Goal: Task Accomplishment & Management: Manage account settings

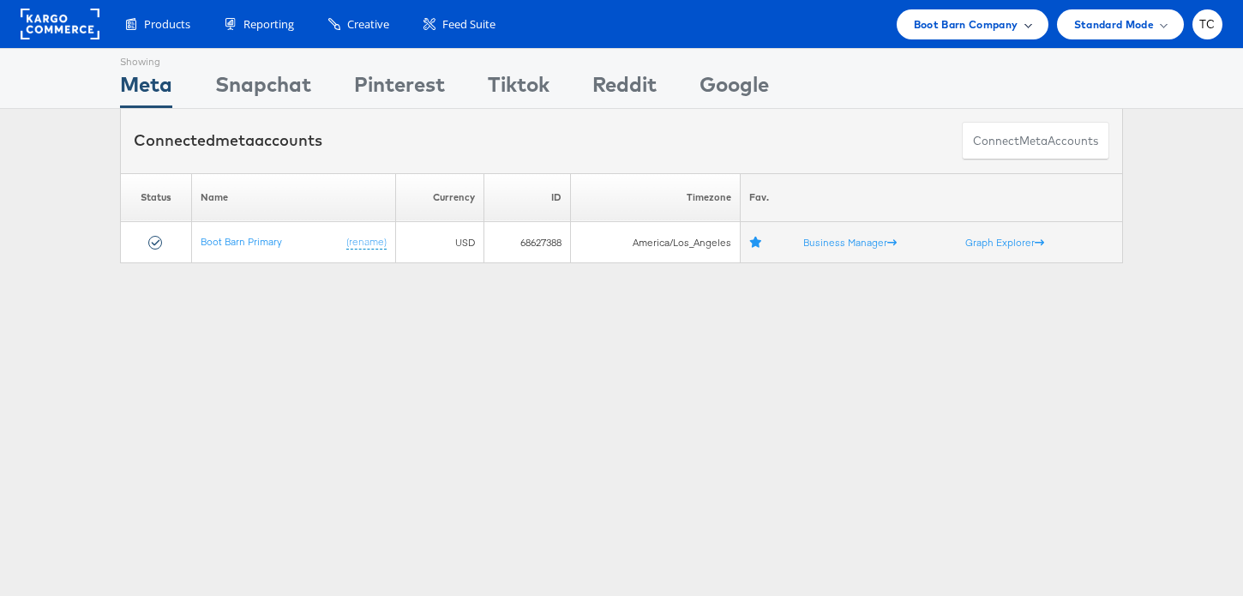
click at [958, 26] on span "Boot Barn Company" at bounding box center [966, 24] width 105 height 18
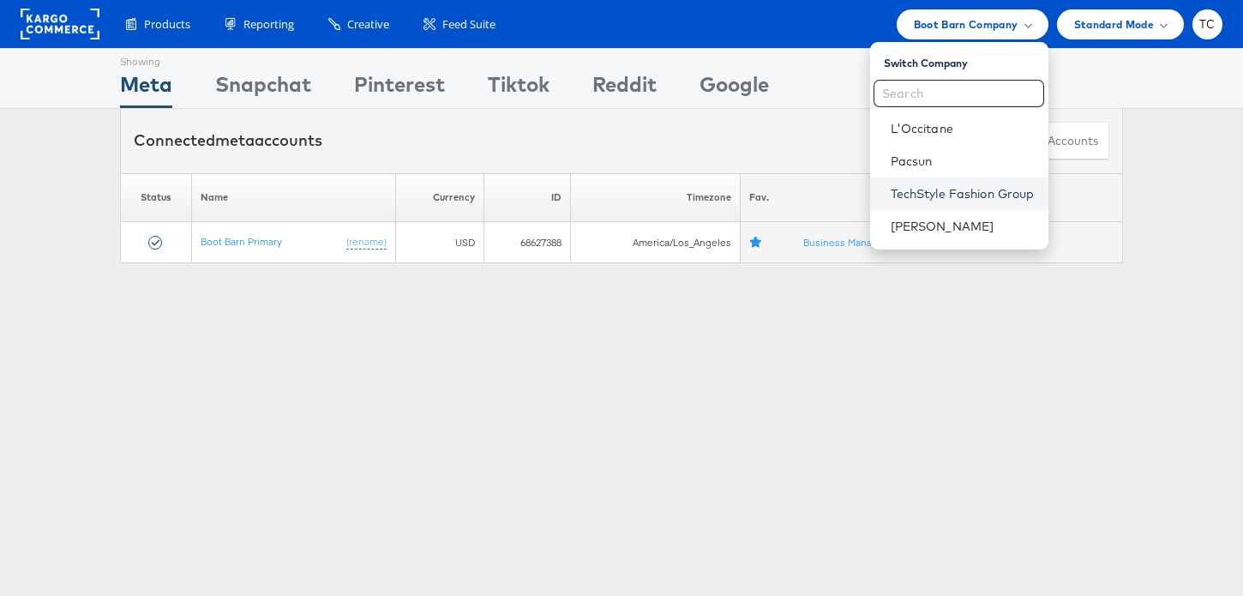
click at [976, 196] on link "TechStyle Fashion Group" at bounding box center [963, 193] width 144 height 17
